Goal: Information Seeking & Learning: Learn about a topic

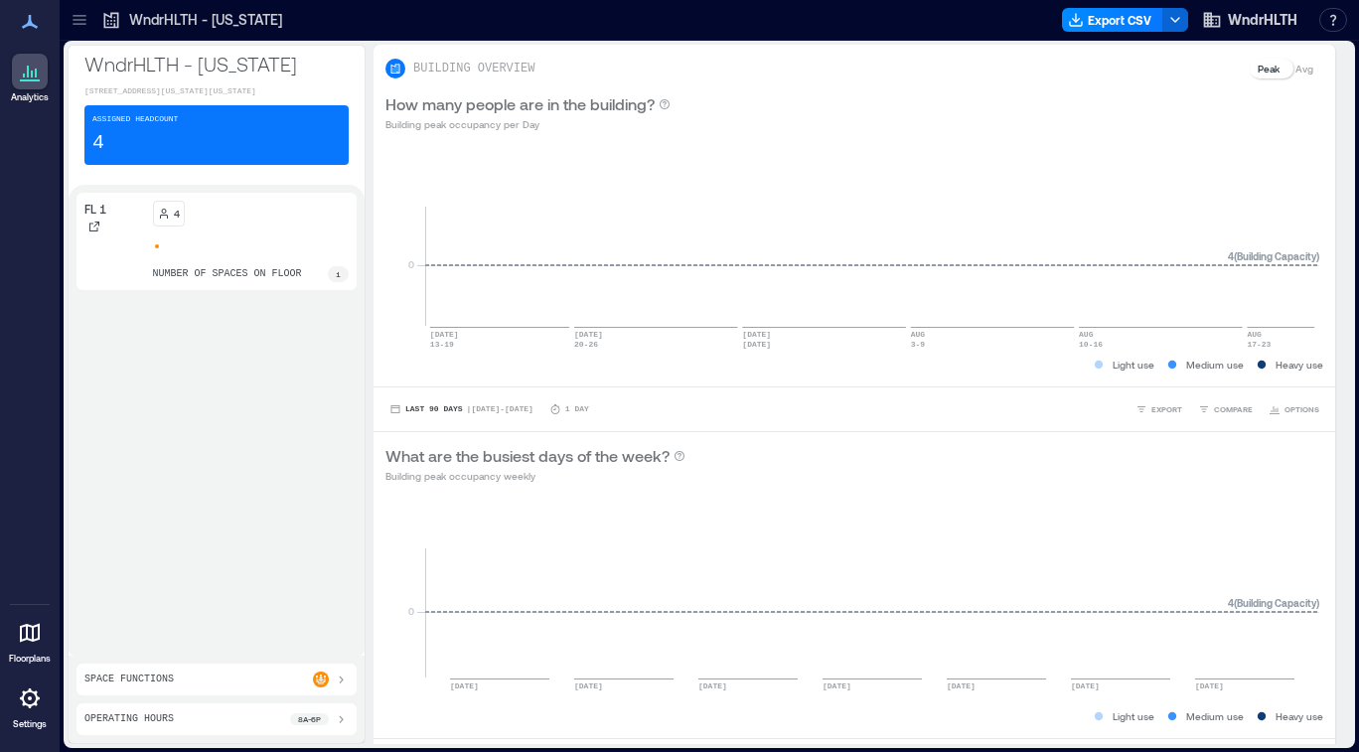
click at [267, 282] on div "4 number of spaces on floor 1" at bounding box center [251, 241] width 197 height 81
click at [258, 282] on p "number of spaces on floor" at bounding box center [227, 274] width 149 height 16
click at [153, 165] on div "Assigned Headcount 4" at bounding box center [216, 135] width 264 height 60
click at [116, 236] on div "FL 1" at bounding box center [114, 219] width 61 height 36
click at [191, 684] on div "Space Functions" at bounding box center [216, 679] width 280 height 32
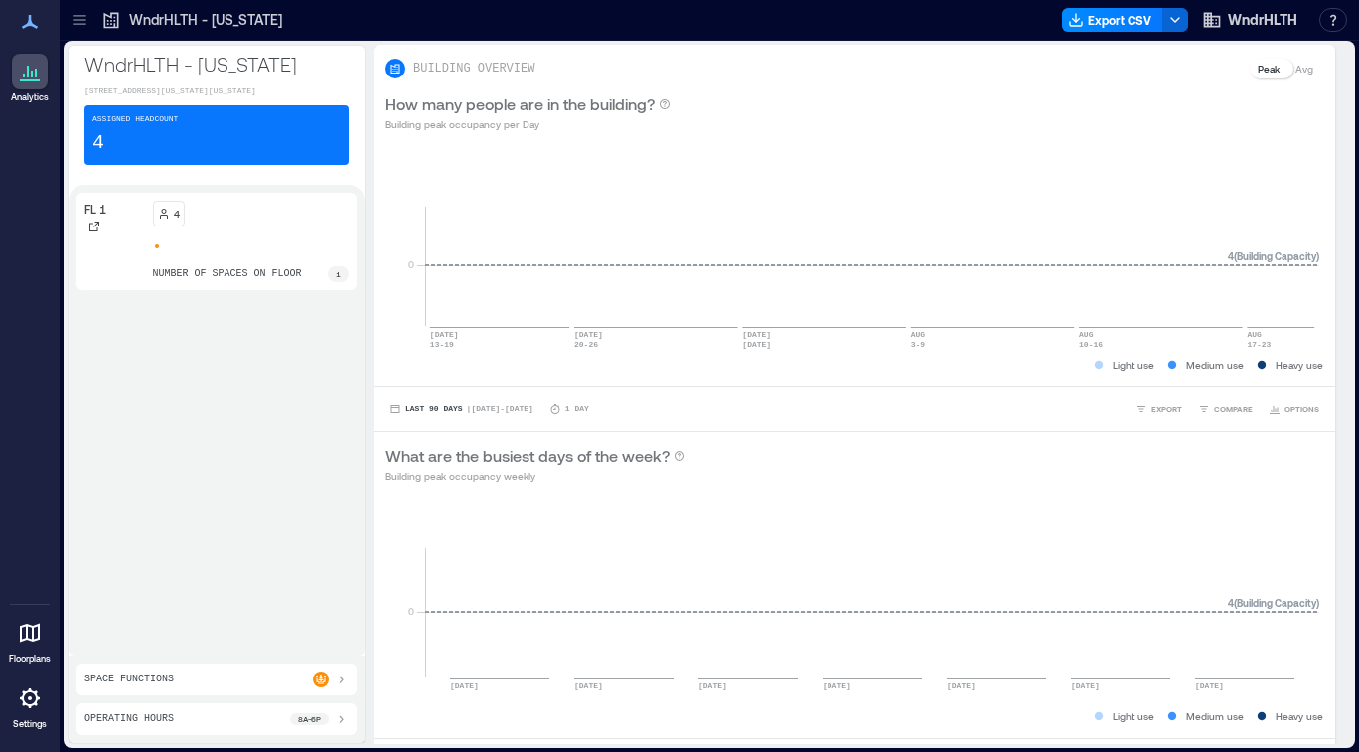
click at [210, 672] on div "Space Functions" at bounding box center [216, 679] width 264 height 16
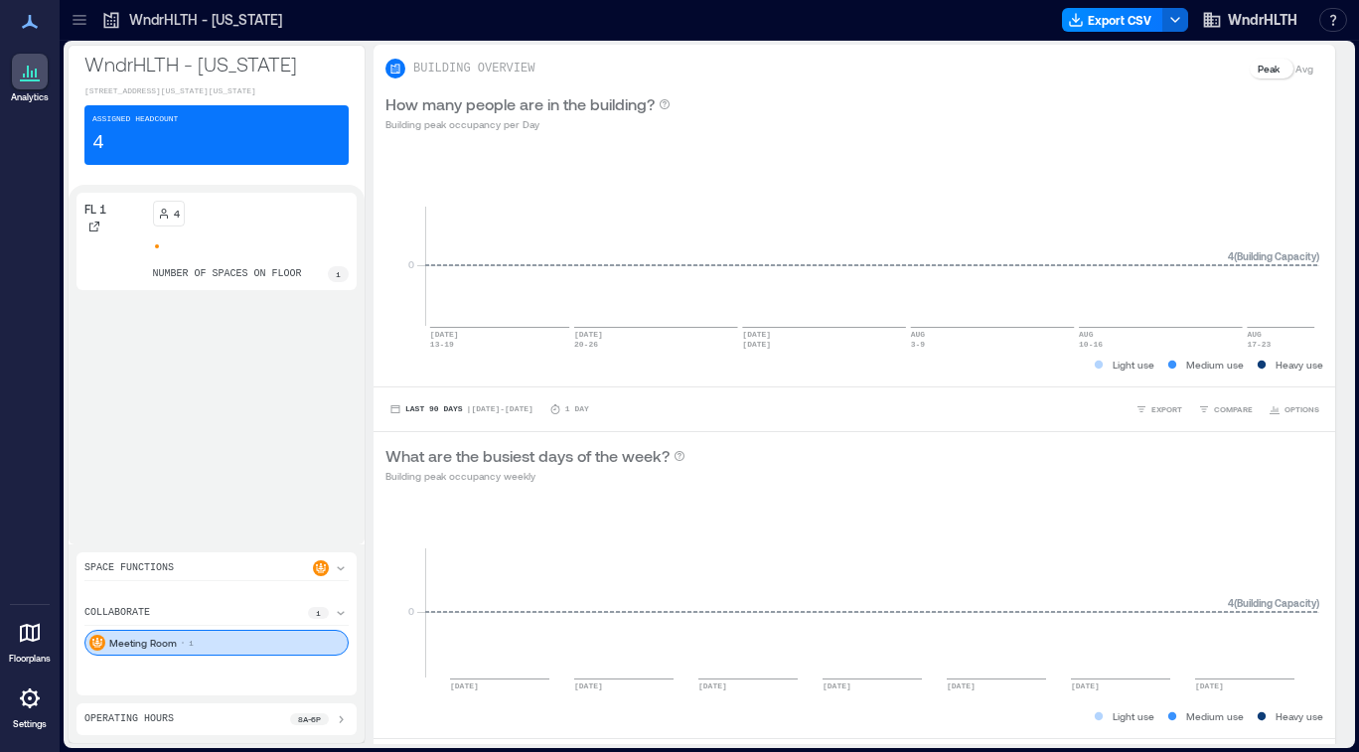
click at [35, 634] on icon at bounding box center [30, 633] width 24 height 24
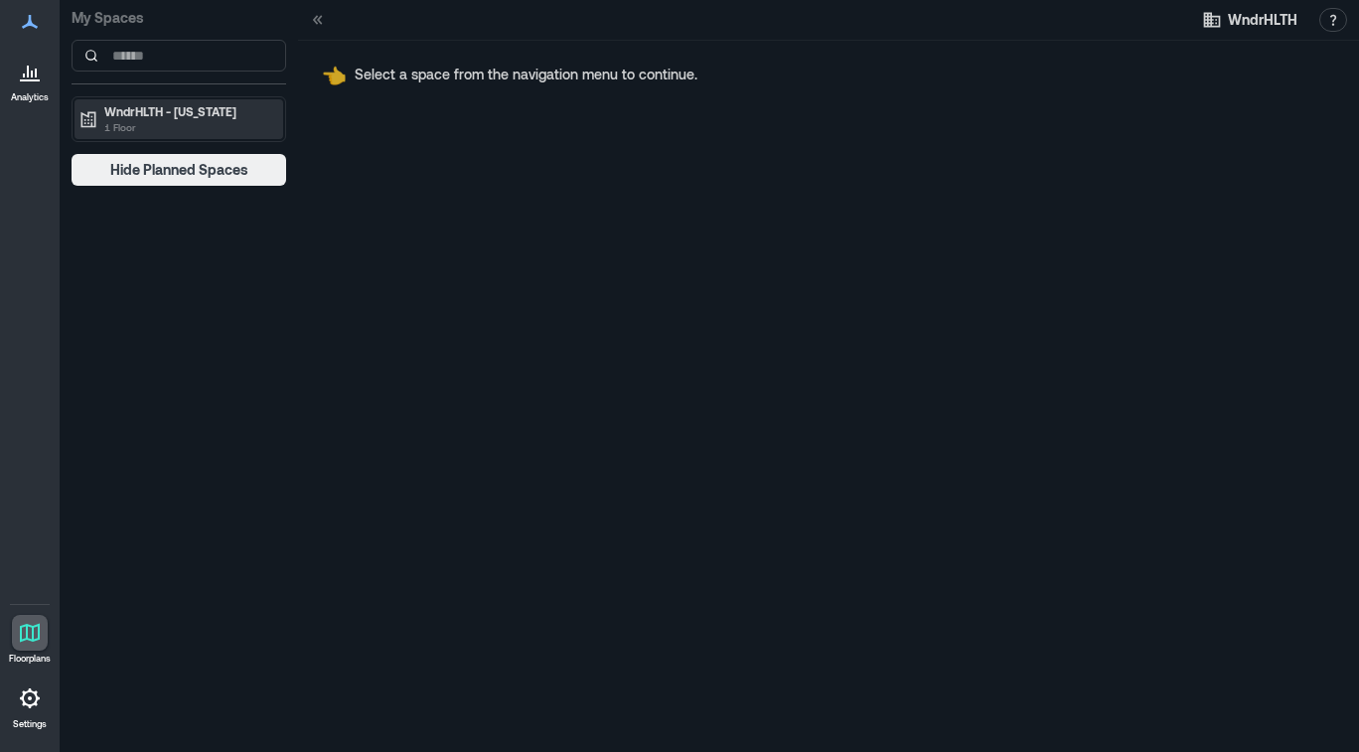
click at [216, 118] on p "WndrHLTH - [US_STATE]" at bounding box center [187, 111] width 167 height 16
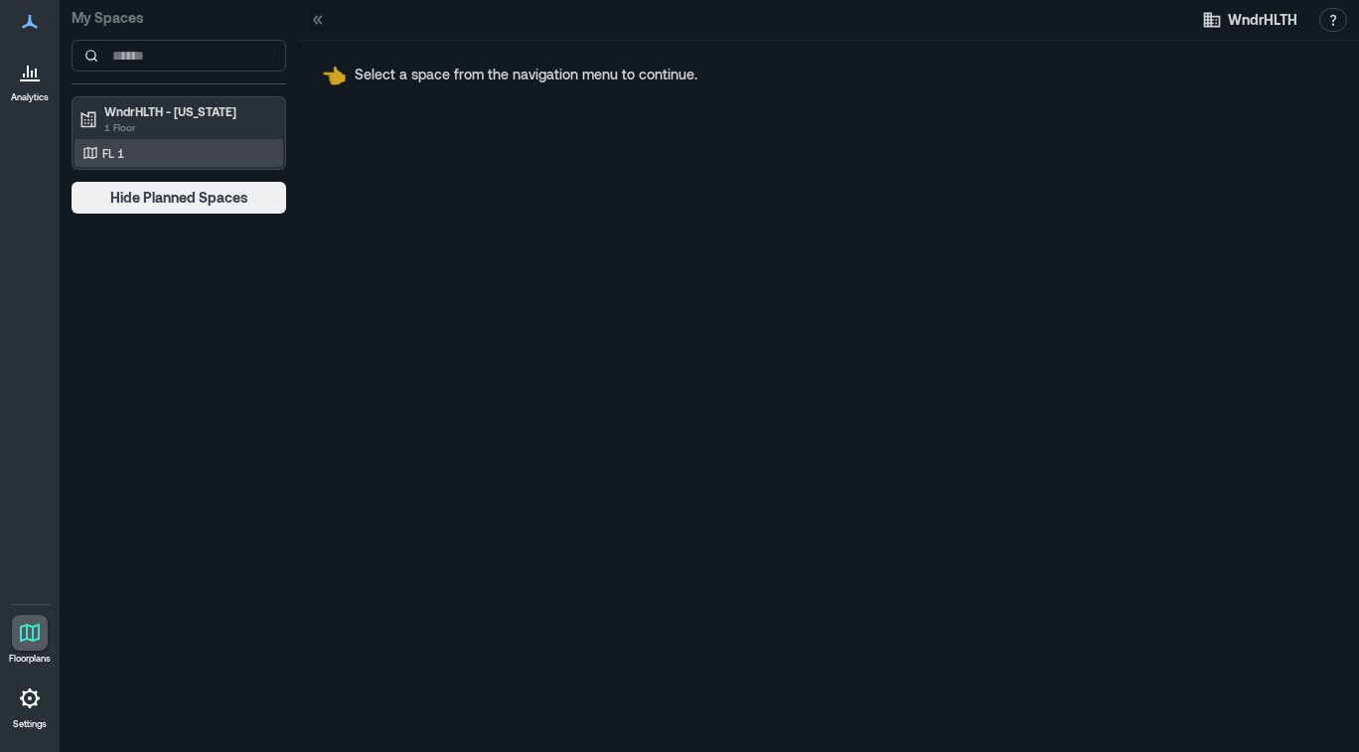
click at [209, 163] on div "FL 1" at bounding box center [174, 153] width 193 height 20
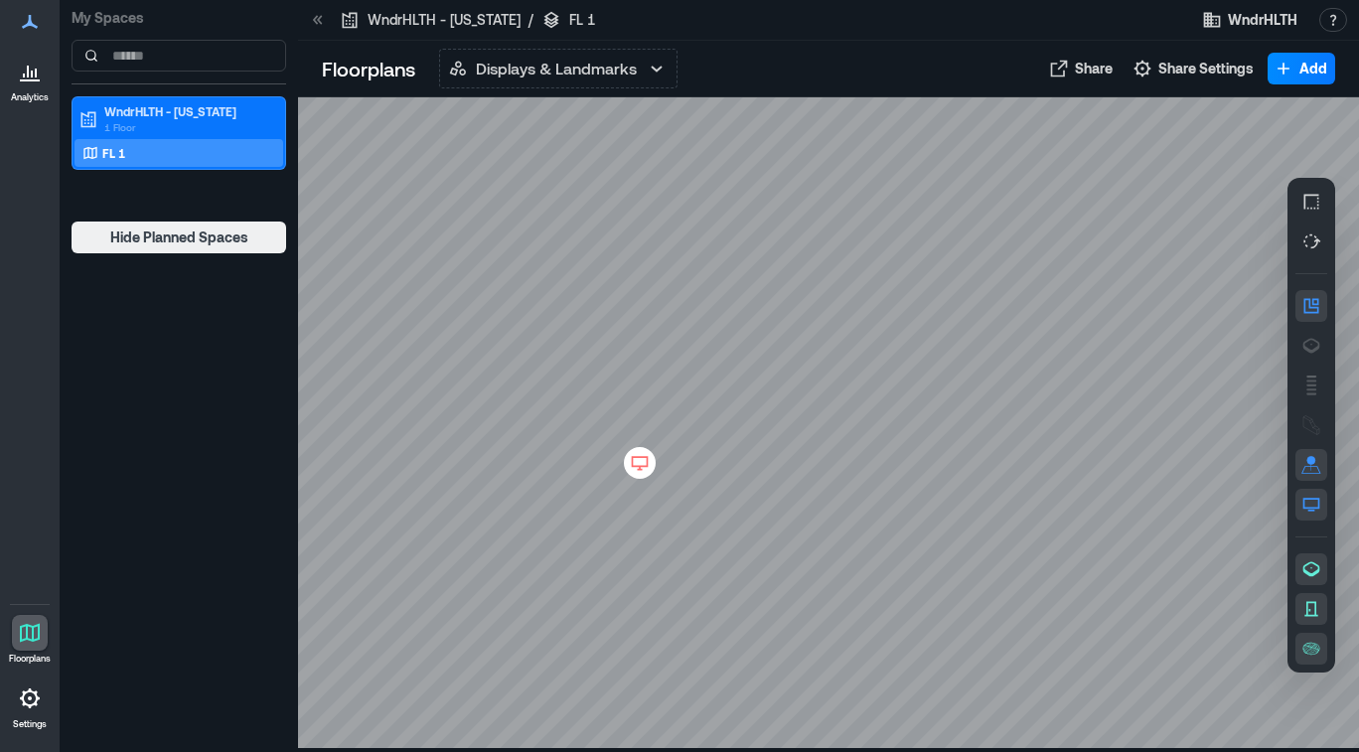
click at [13, 65] on div at bounding box center [30, 72] width 36 height 36
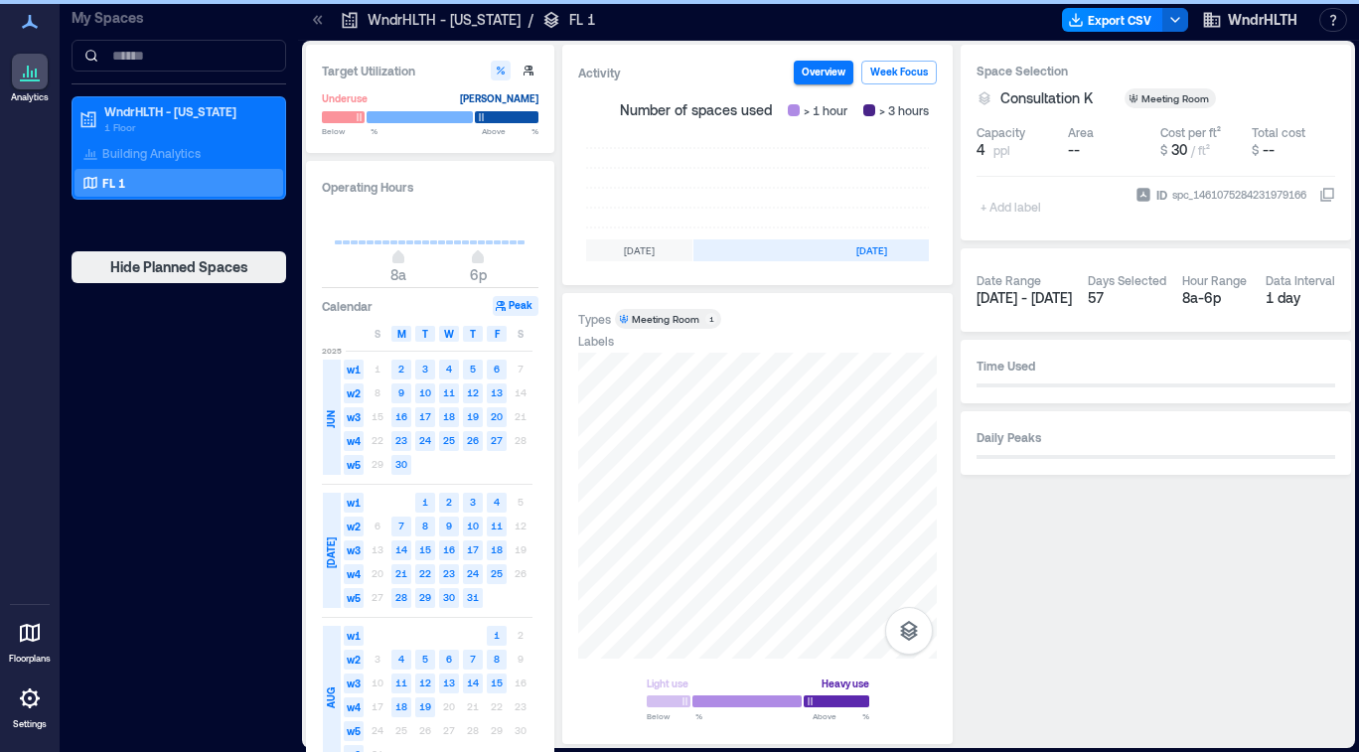
scroll to position [0, 729]
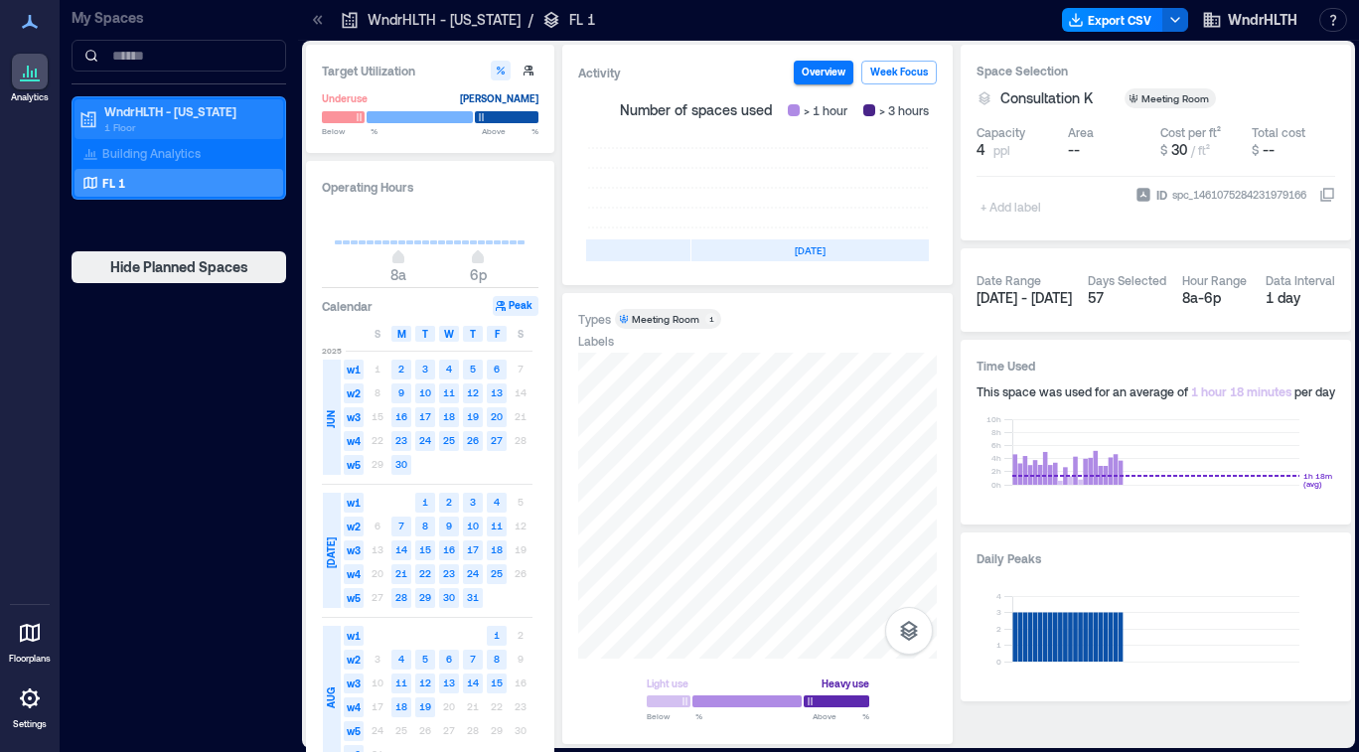
click at [202, 135] on p "1 Floor" at bounding box center [187, 127] width 167 height 16
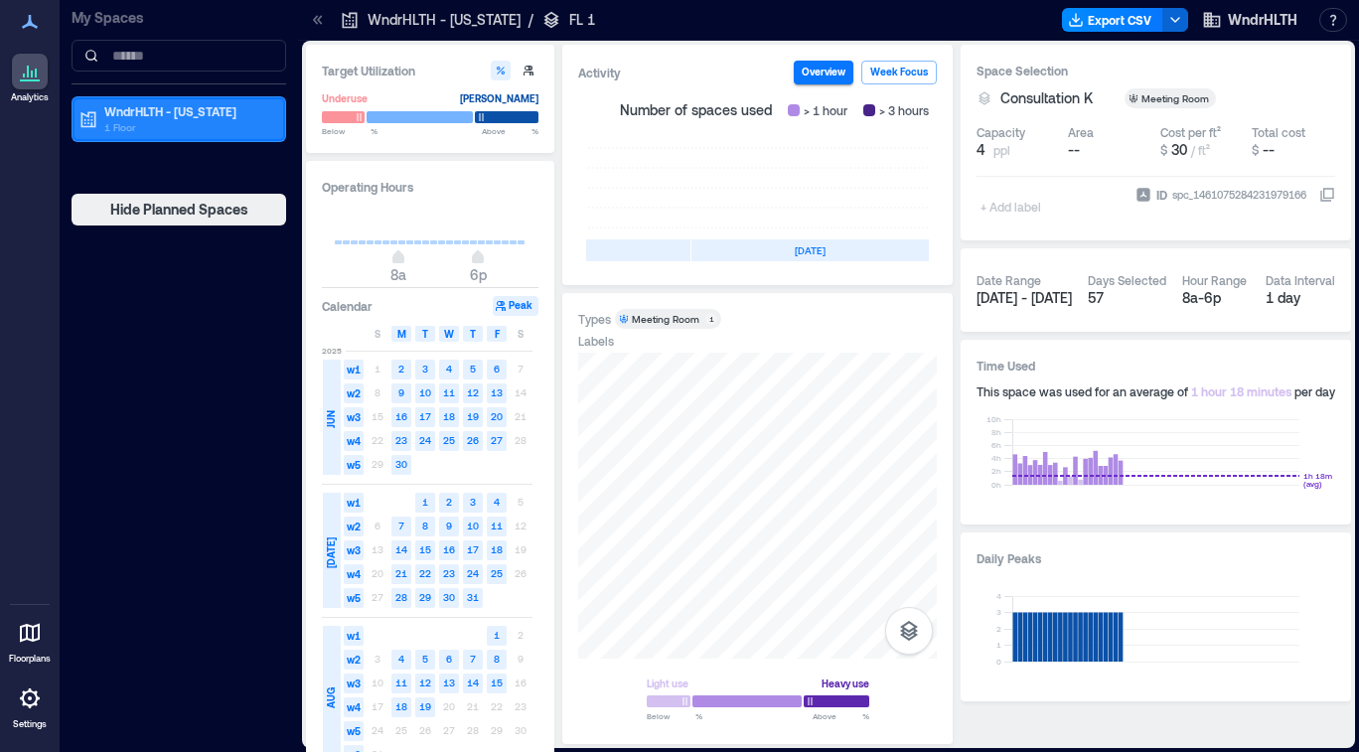
click at [202, 135] on p "1 Floor" at bounding box center [187, 127] width 167 height 16
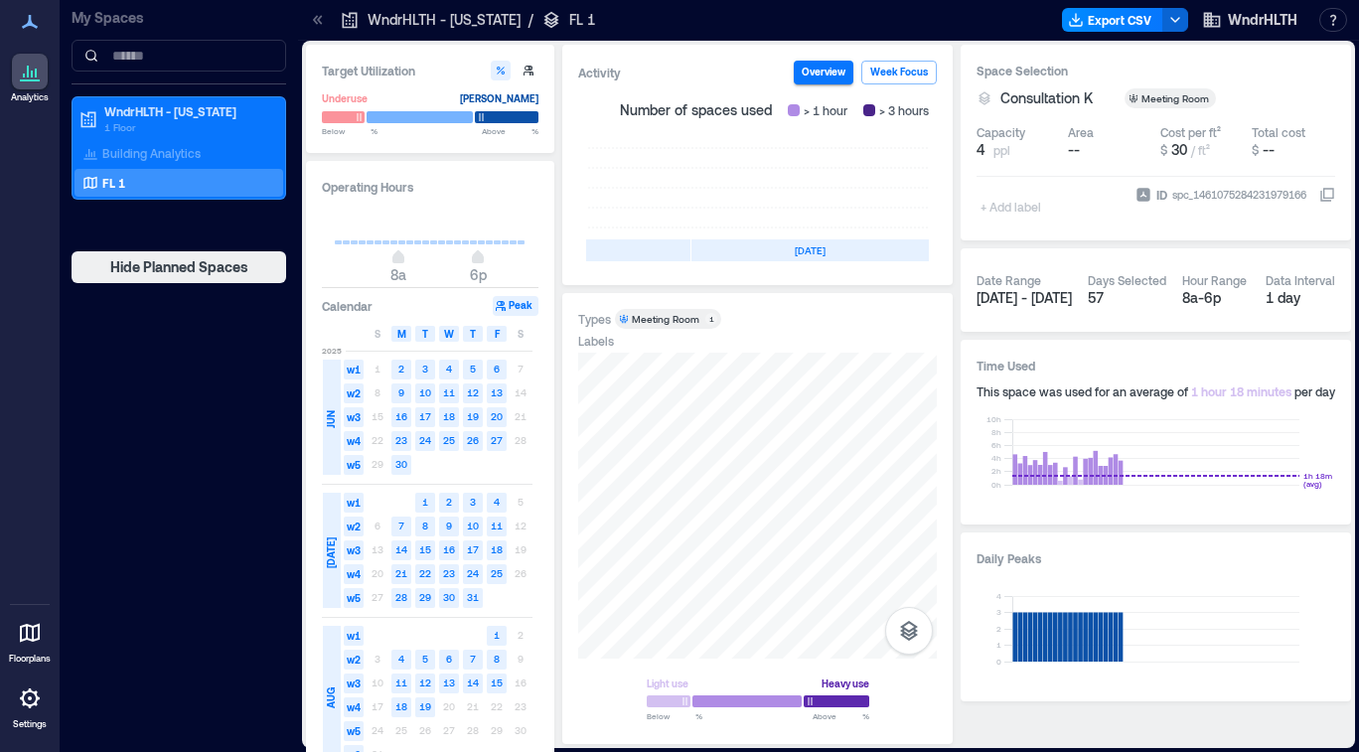
click at [202, 193] on div "FL 1" at bounding box center [174, 183] width 193 height 20
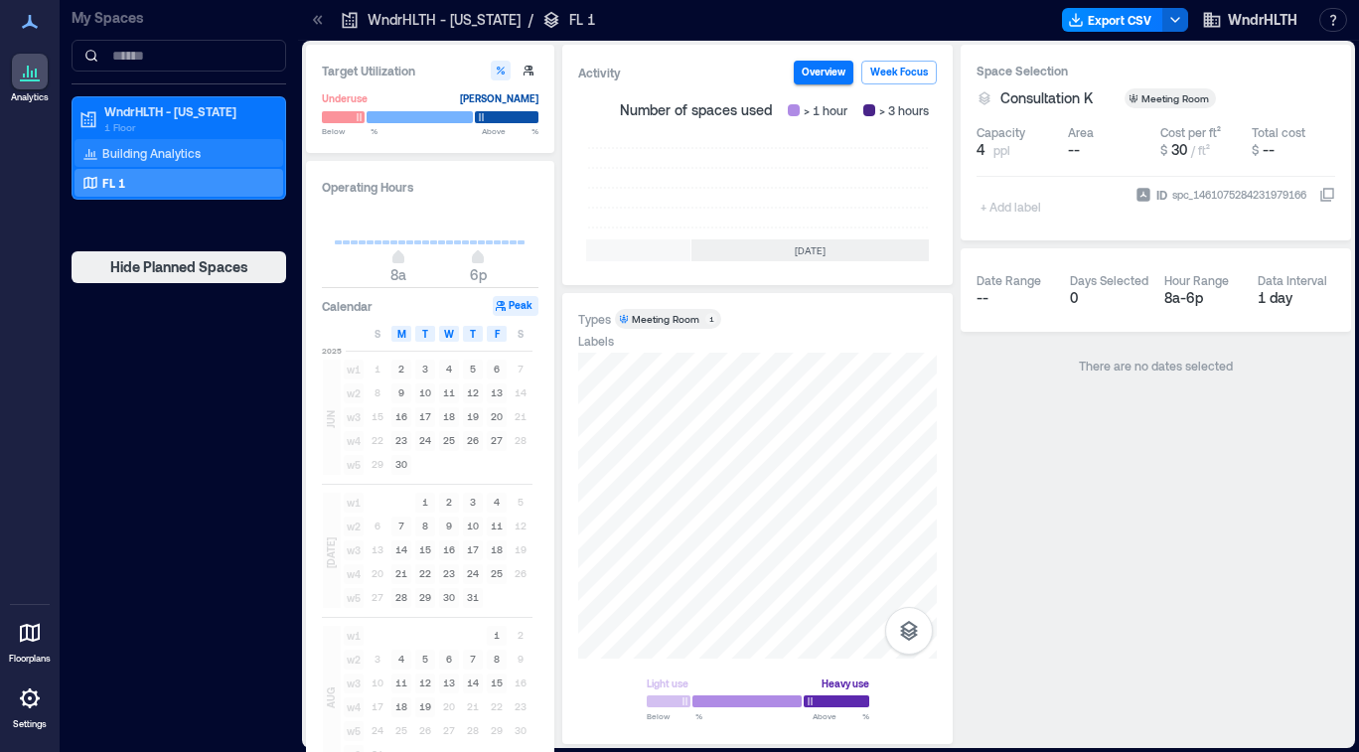
click at [201, 161] on p "Building Analytics" at bounding box center [151, 153] width 98 height 16
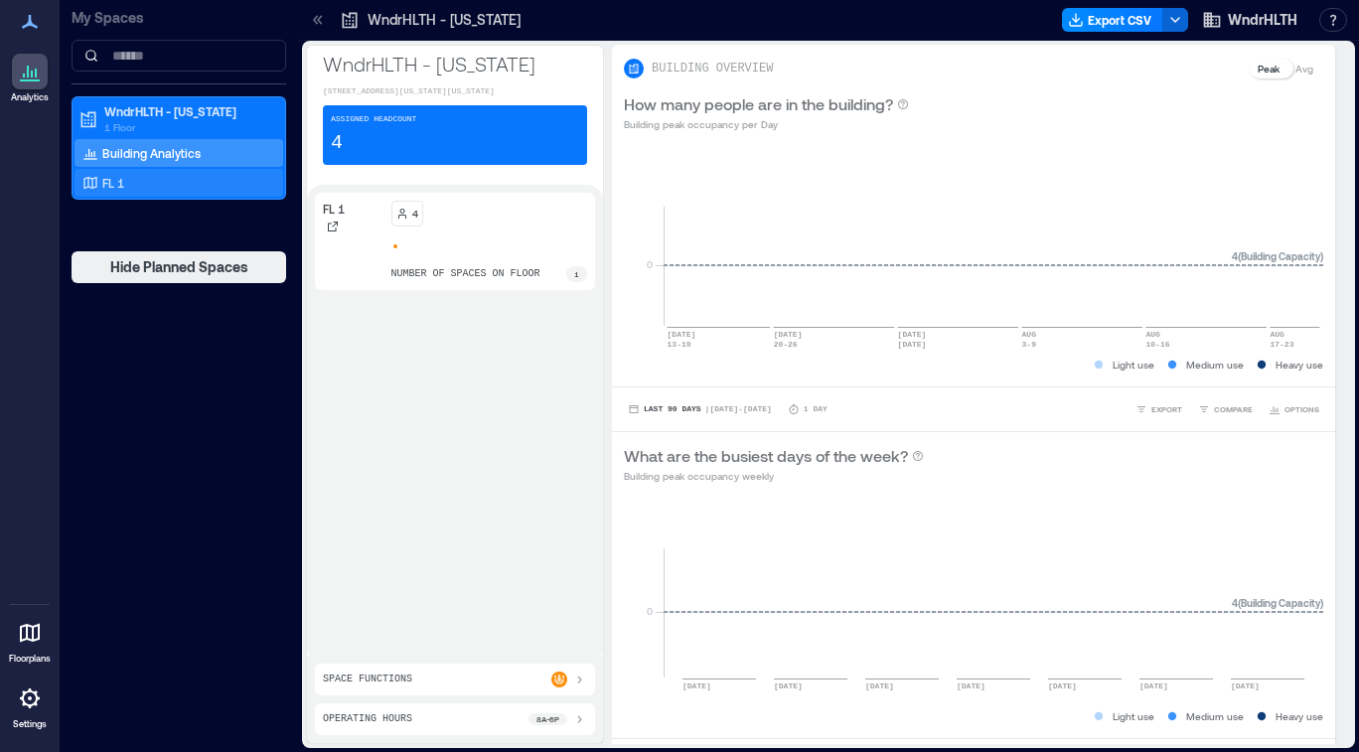
click at [201, 193] on div "FL 1" at bounding box center [174, 183] width 193 height 20
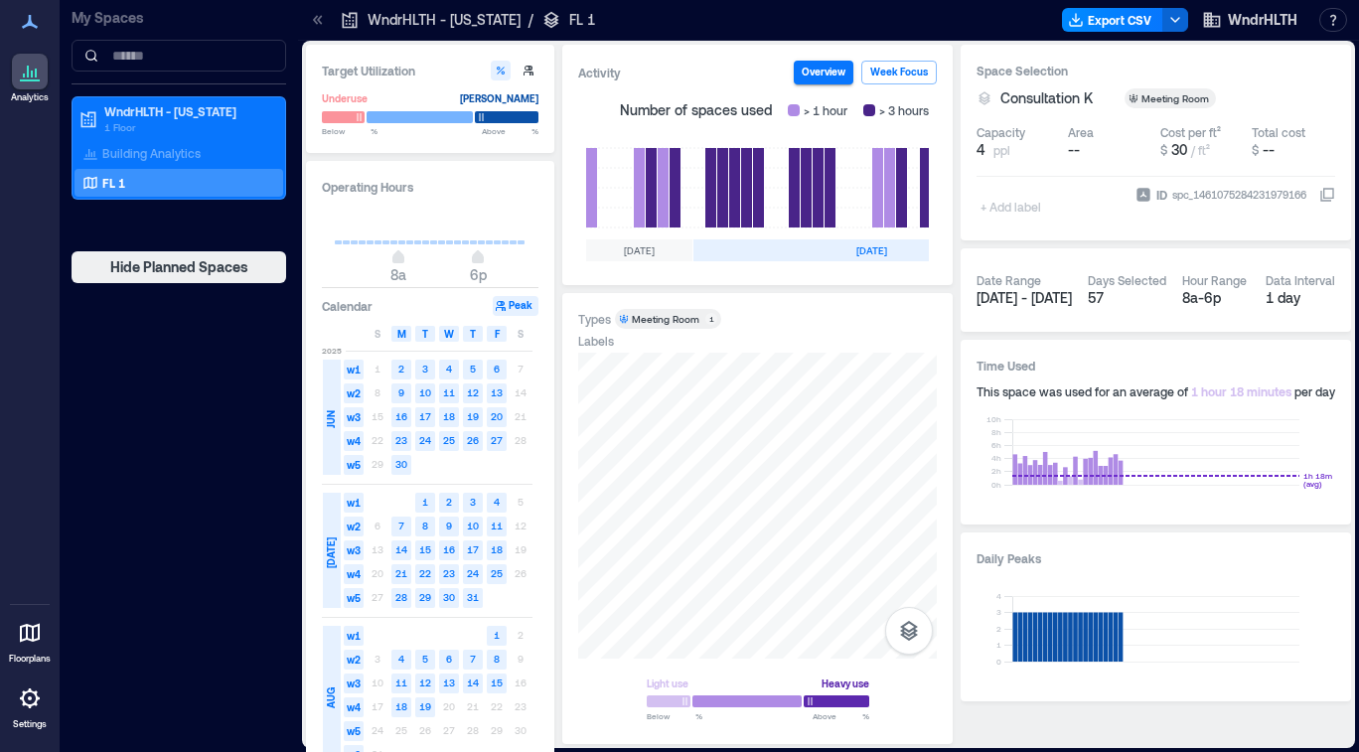
scroll to position [0, 729]
